Goal: Navigation & Orientation: Find specific page/section

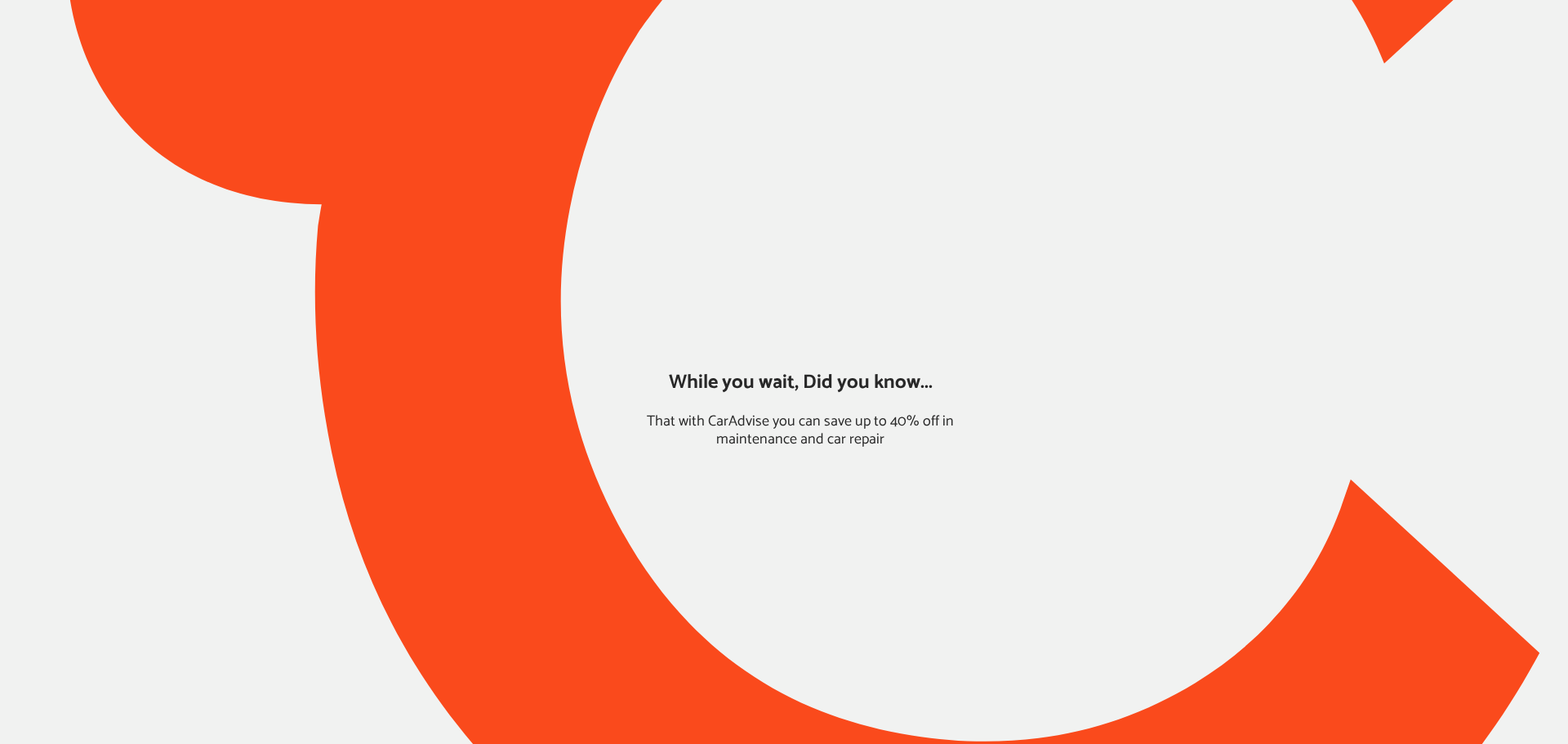
type input "*****"
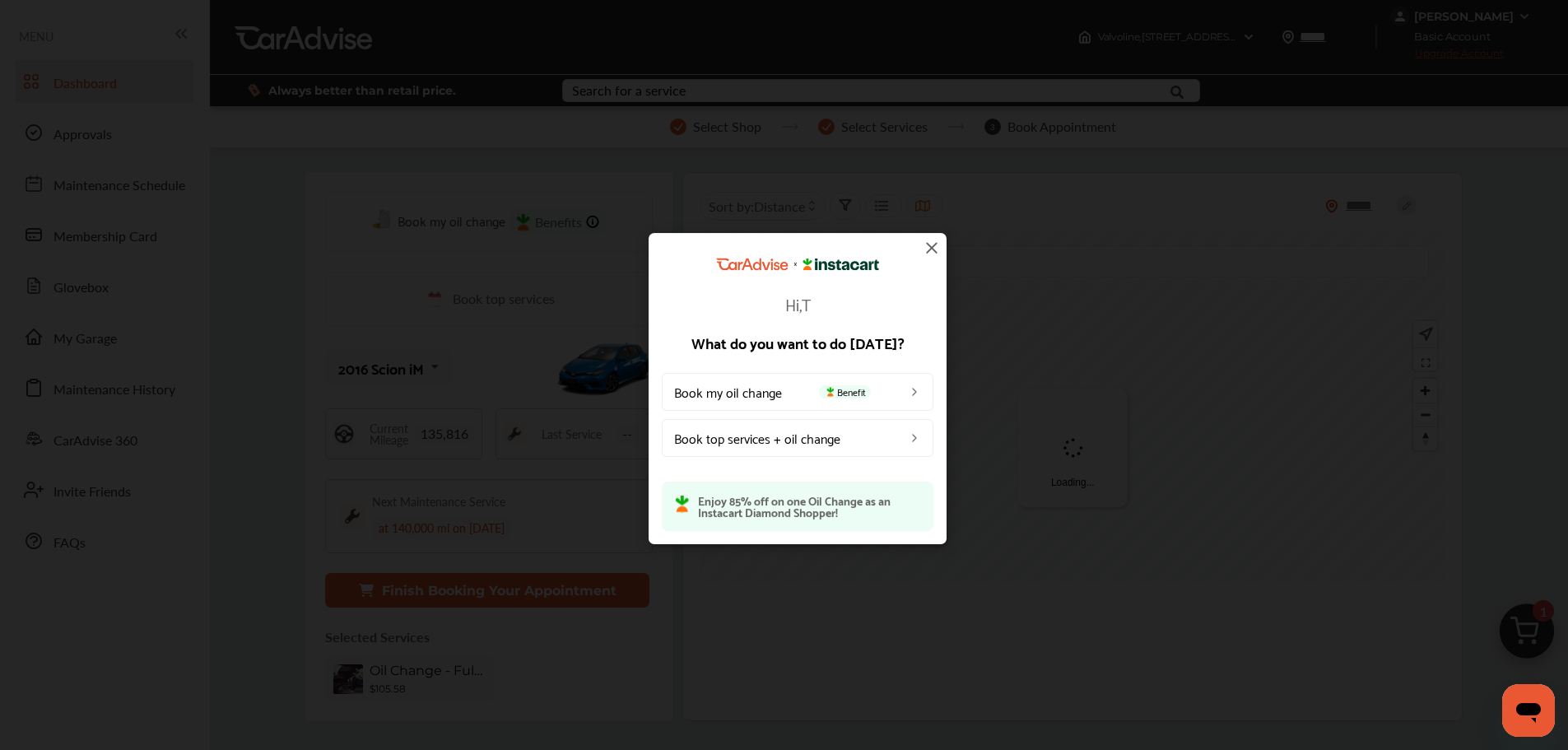
click at [936, 242] on img at bounding box center [931, 248] width 20 height 20
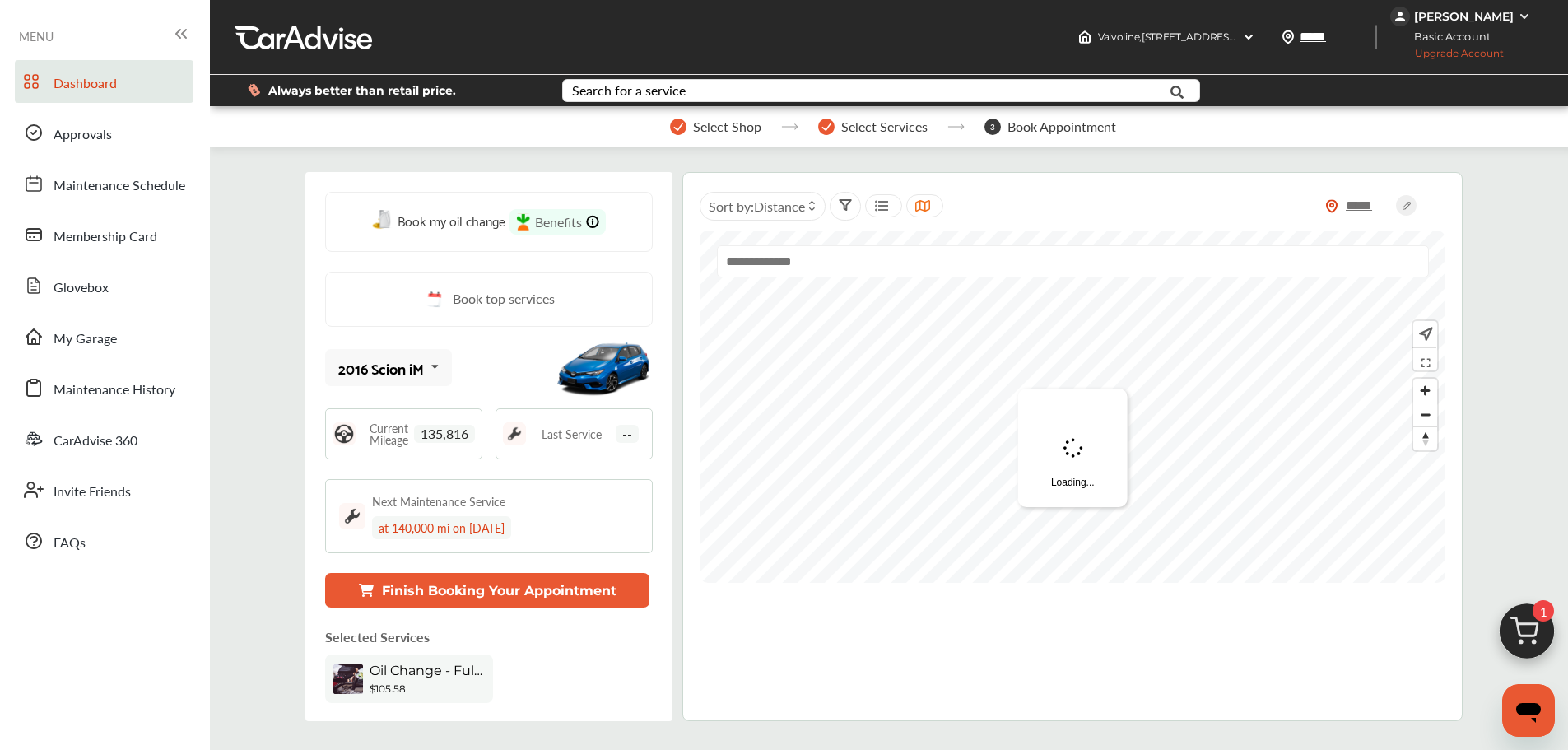
click at [43, 352] on link "My Garage" at bounding box center [104, 336] width 179 height 42
